Goal: Transaction & Acquisition: Purchase product/service

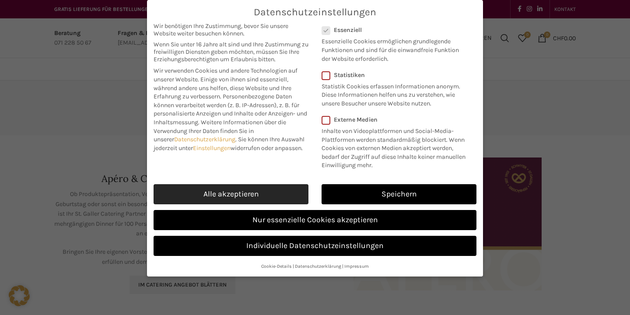
click at [255, 190] on link "Alle akzeptieren" at bounding box center [231, 194] width 155 height 20
checkbox input "true"
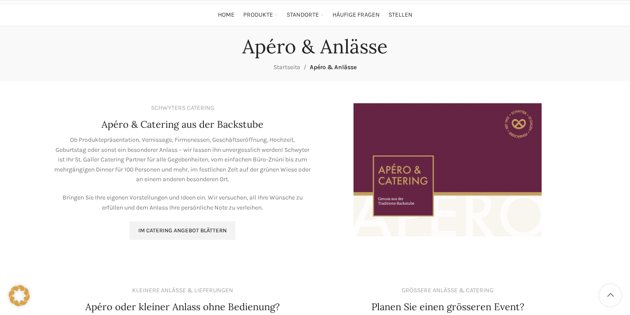
scroll to position [107, 0]
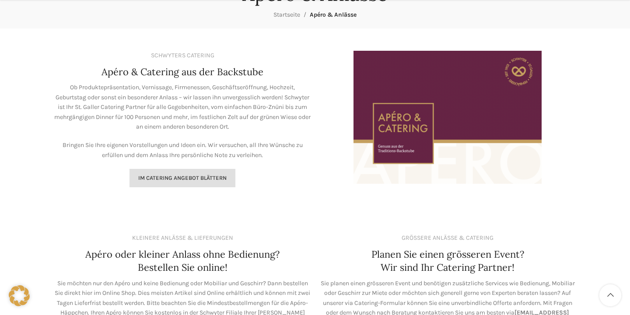
click at [179, 175] on span "Im Catering Angebot blättern" at bounding box center [182, 178] width 88 height 7
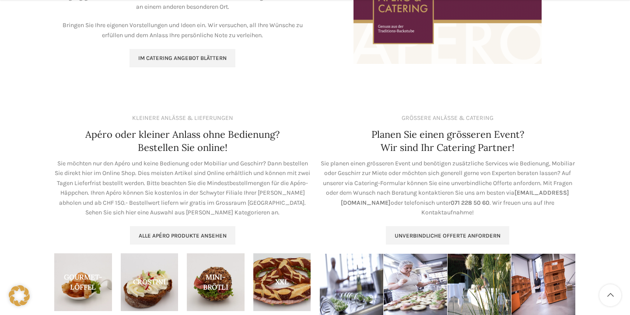
scroll to position [228, 0]
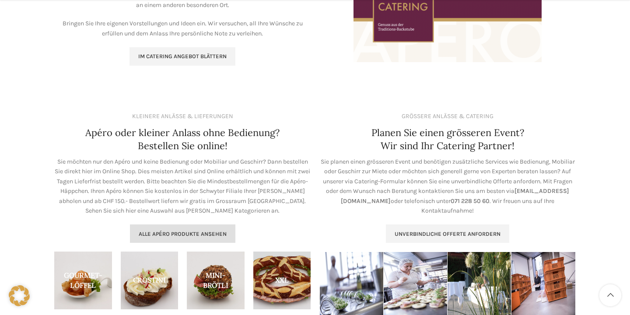
click at [204, 231] on span "Alle Apéro Produkte ansehen" at bounding box center [183, 234] width 88 height 7
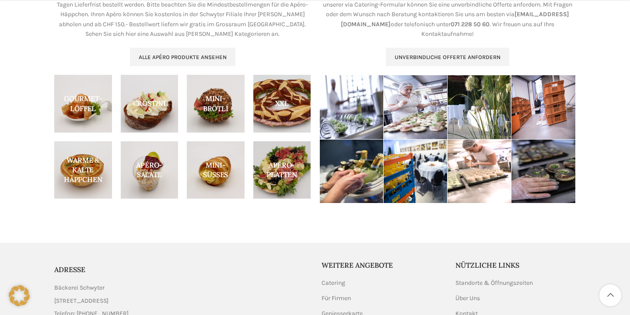
scroll to position [407, 0]
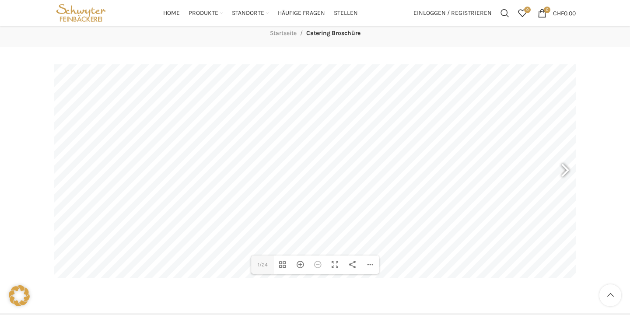
scroll to position [87, 0]
click at [283, 264] on div "Vorschaubilder umschalten" at bounding box center [282, 266] width 17 height 18
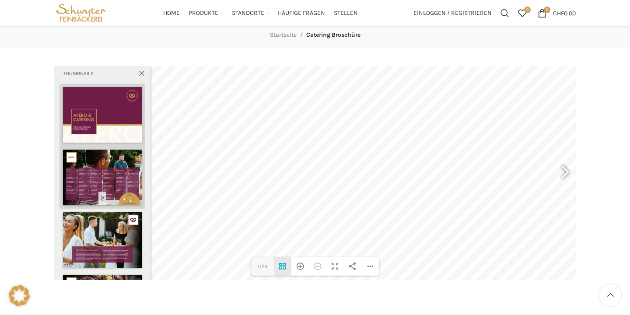
click at [111, 185] on div at bounding box center [102, 178] width 79 height 56
click at [168, 178] on div at bounding box center [165, 173] width 20 height 32
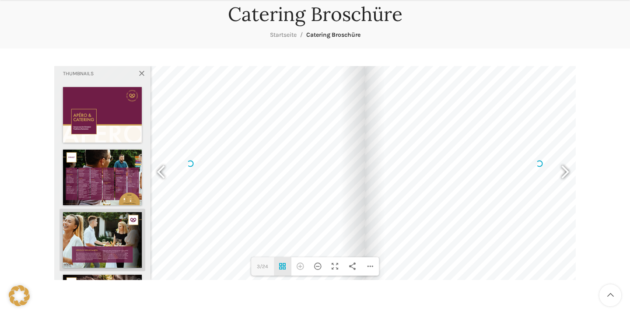
scroll to position [40, 0]
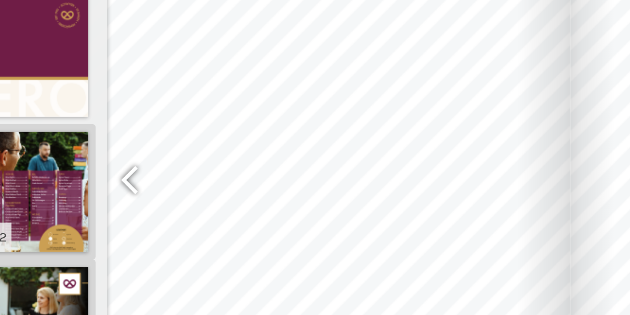
click at [63, 196] on div at bounding box center [102, 224] width 79 height 56
type input "2"
click at [152, 87] on div at bounding box center [190, 210] width 349 height 247
click at [217, 87] on div at bounding box center [190, 210] width 349 height 247
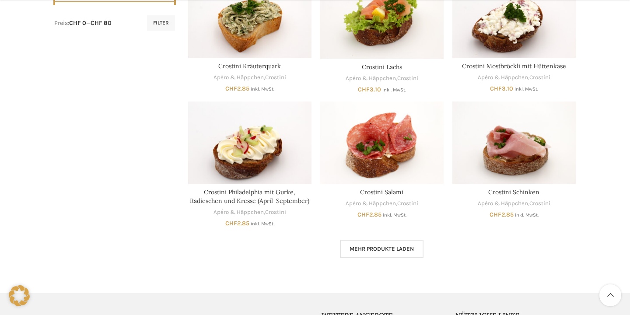
scroll to position [479, 0]
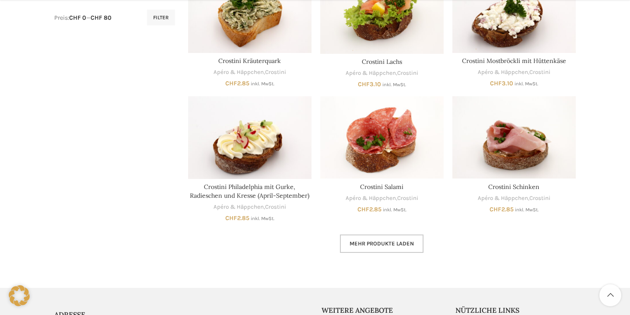
click at [395, 240] on span "Mehr Produkte laden" at bounding box center [382, 243] width 64 height 7
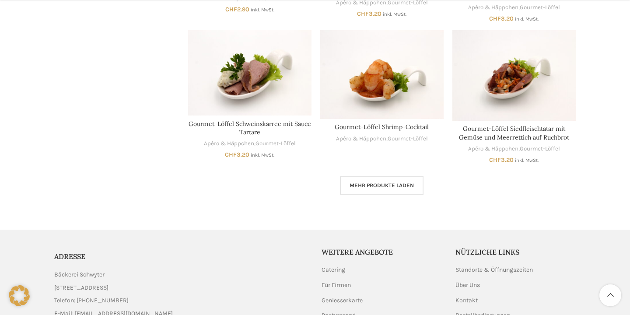
scroll to position [1112, 0]
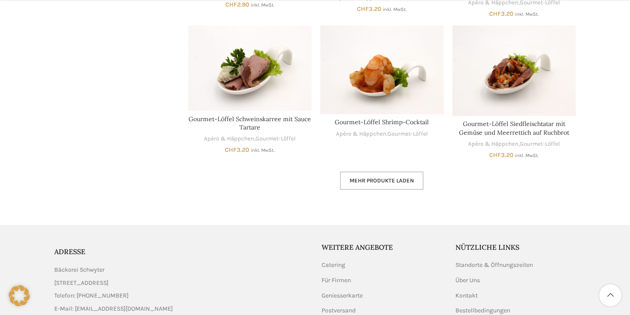
click at [393, 177] on span "Mehr Produkte laden" at bounding box center [382, 180] width 64 height 7
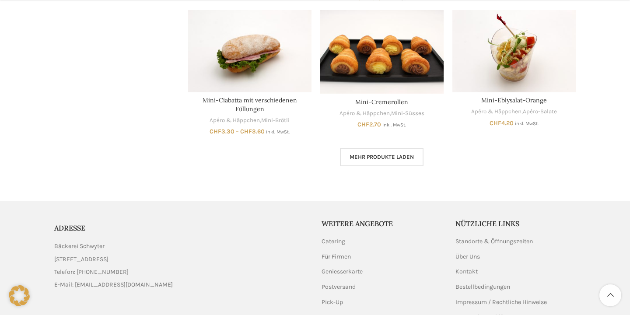
scroll to position [1678, 0]
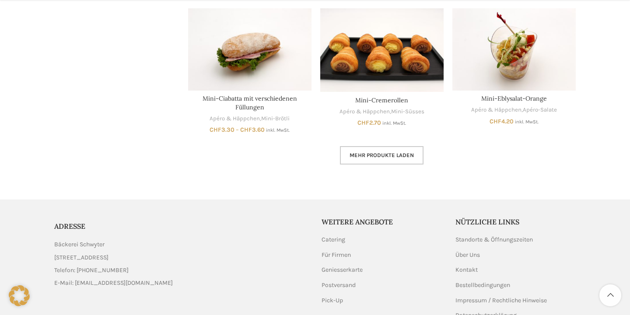
click at [384, 152] on span "Mehr Produkte laden" at bounding box center [382, 155] width 64 height 7
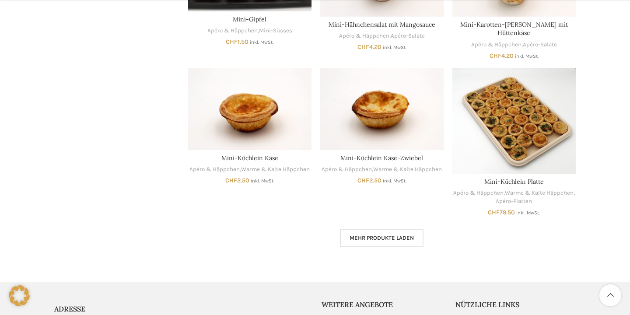
scroll to position [2146, 0]
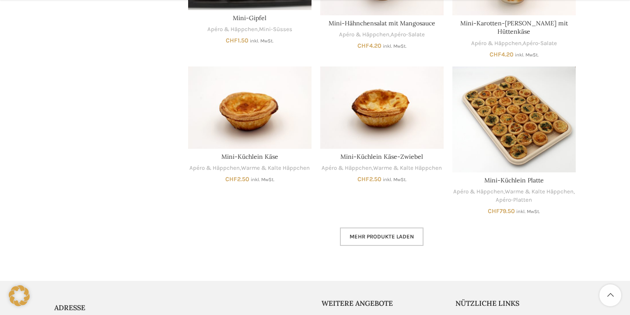
click at [386, 233] on span "Mehr Produkte laden" at bounding box center [382, 236] width 64 height 7
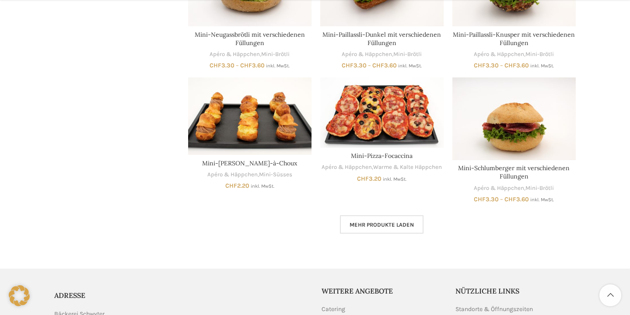
scroll to position [2699, 0]
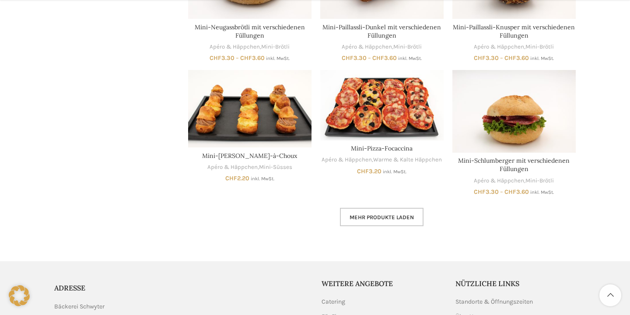
click at [374, 214] on span "Mehr Produkte laden" at bounding box center [382, 217] width 64 height 7
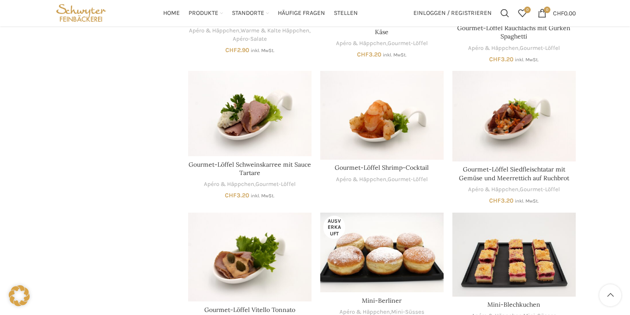
scroll to position [915, 0]
